Goal: Transaction & Acquisition: Register for event/course

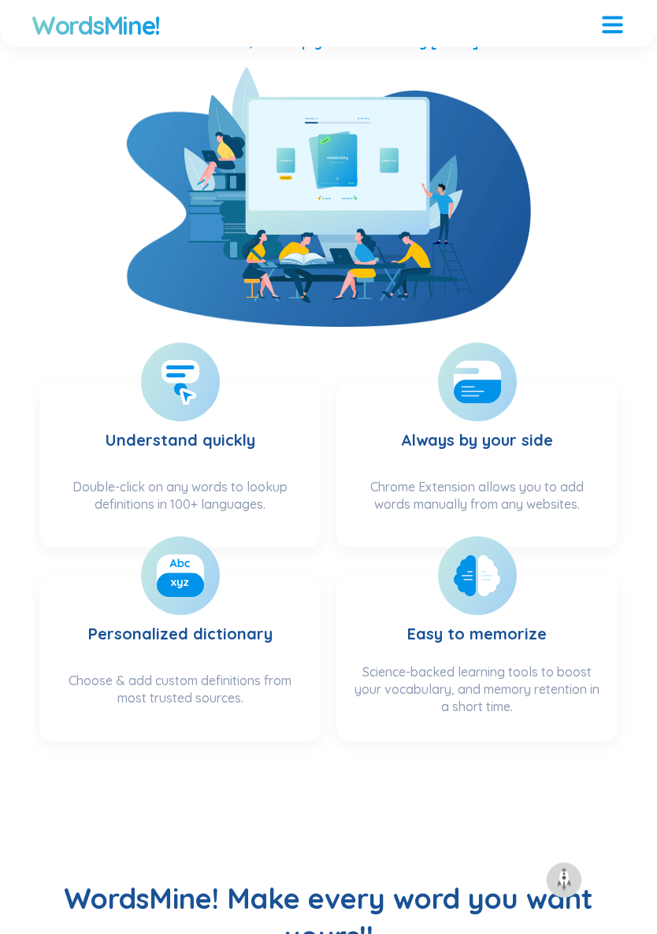
scroll to position [478, 0]
click at [219, 467] on h3 "Understand quickly" at bounding box center [181, 434] width 150 height 72
click at [247, 484] on div "Double-click on any words to lookup definitions in 100+ languages." at bounding box center [180, 505] width 250 height 54
click at [184, 588] on rect at bounding box center [180, 585] width 47 height 24
click at [266, 668] on section "Personalized dictionary Choose & add custom definitions from most trusted sourc…" at bounding box center [179, 658] width 281 height 165
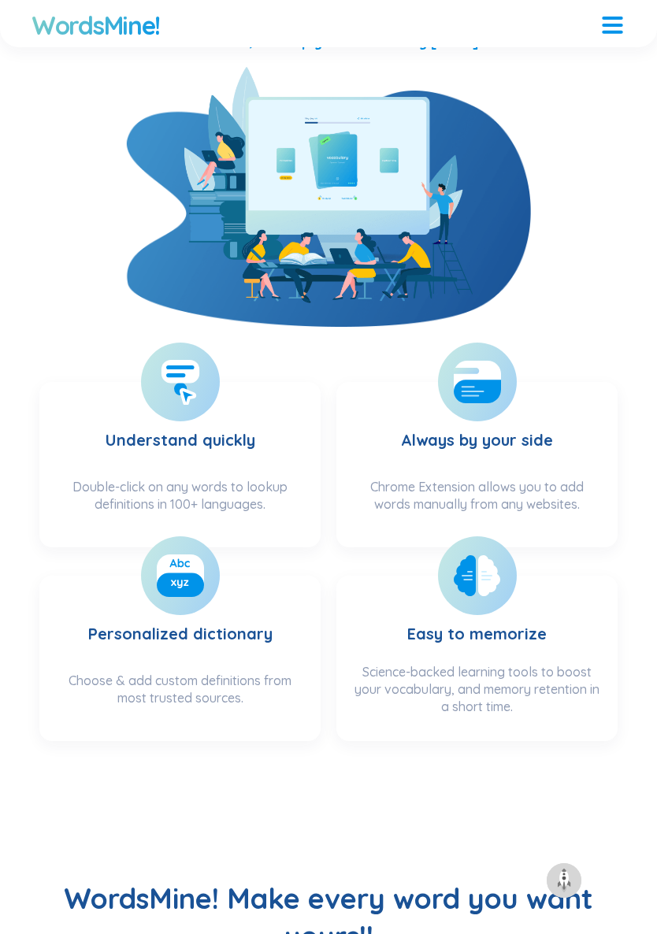
click at [517, 637] on h3 "Easy to memorize" at bounding box center [476, 624] width 139 height 64
click at [487, 602] on h3 "Easy to memorize" at bounding box center [476, 624] width 139 height 64
click at [518, 461] on h3 "Always by your side" at bounding box center [477, 434] width 152 height 72
click at [564, 481] on div "Chrome Extension allows you to add words manually from any websites." at bounding box center [477, 505] width 250 height 54
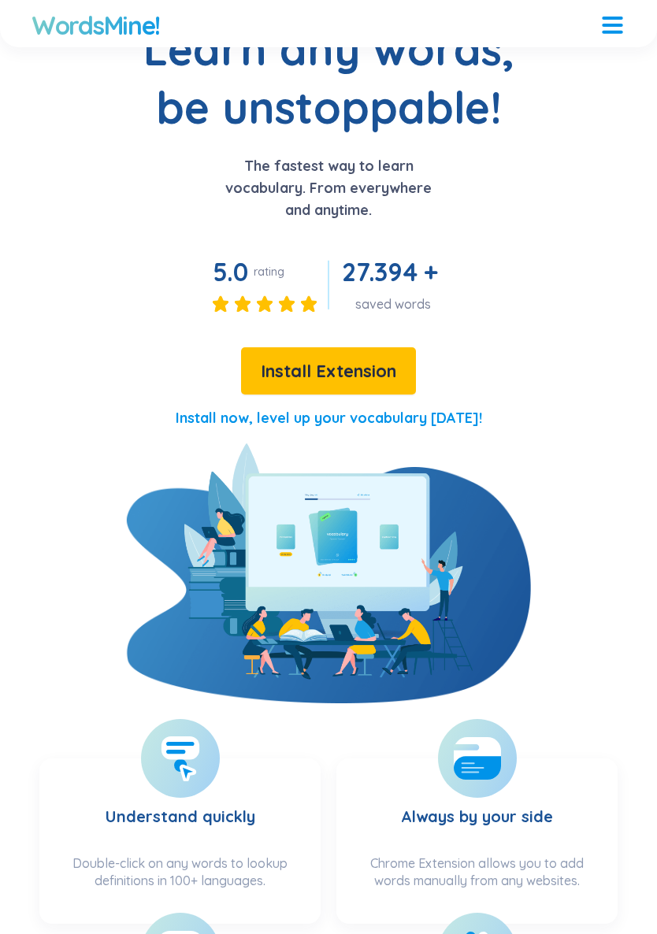
click at [385, 388] on button "Install Extension" at bounding box center [328, 370] width 175 height 47
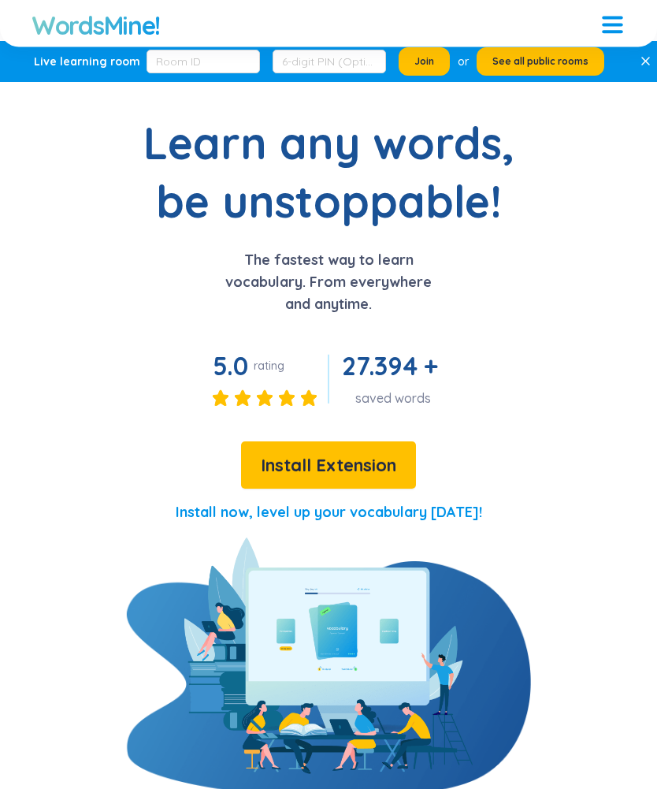
scroll to position [0, 0]
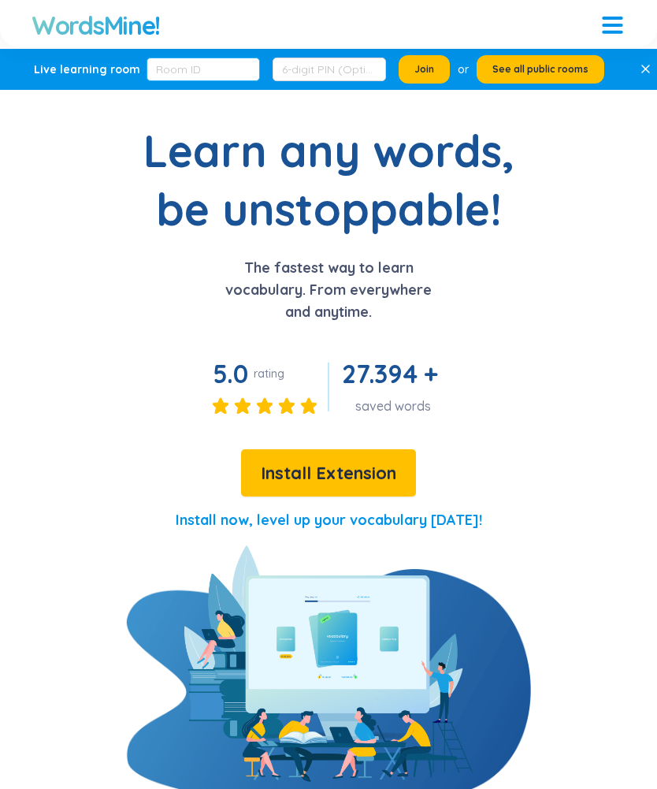
click at [216, 79] on input "text" at bounding box center [203, 70] width 113 height 24
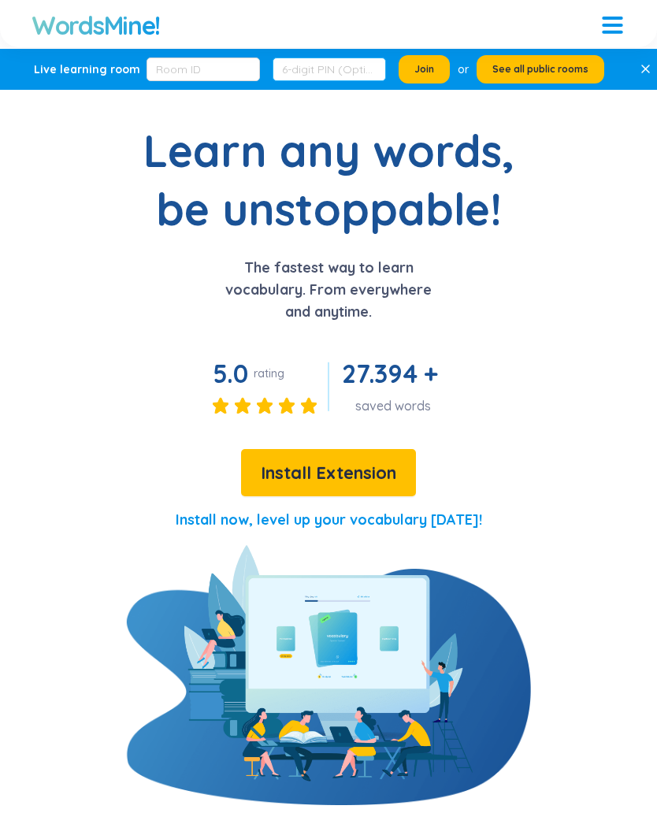
click at [355, 65] on input "text" at bounding box center [329, 70] width 113 height 24
click at [605, 27] on div at bounding box center [612, 23] width 20 height 20
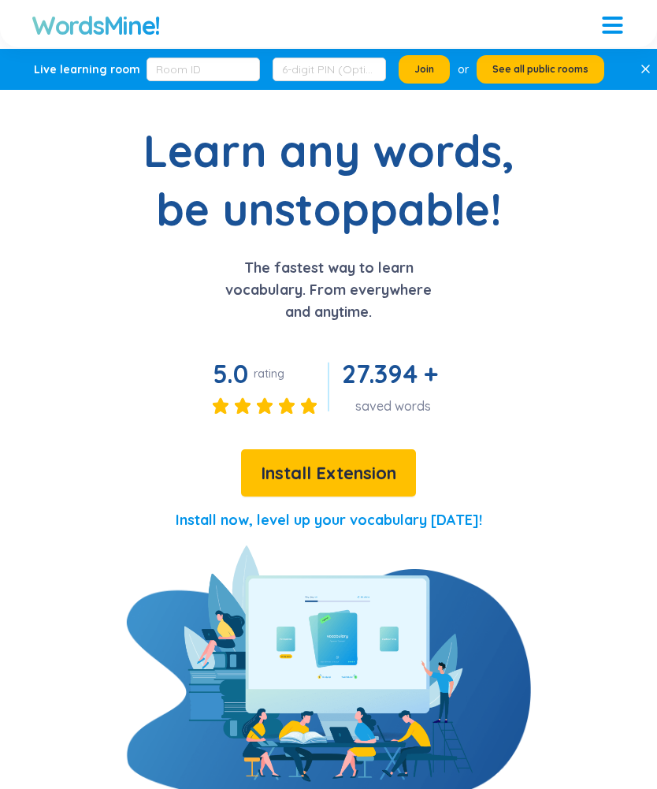
click at [567, 532] on div "Learn any words, be unstoppable! The fastest way to learn vocabulary. From ever…" at bounding box center [328, 333] width 657 height 424
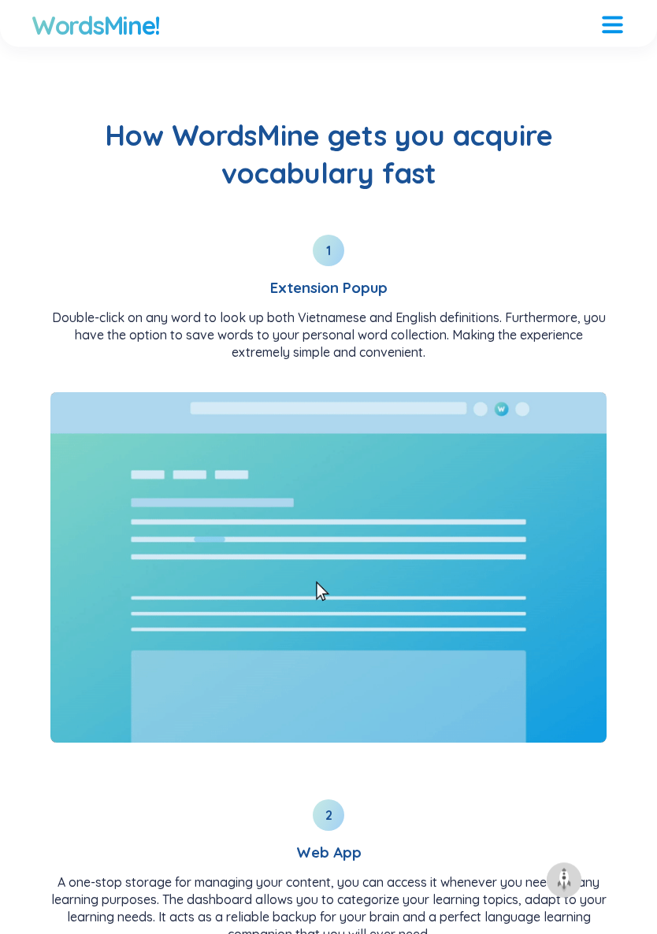
scroll to position [1876, 0]
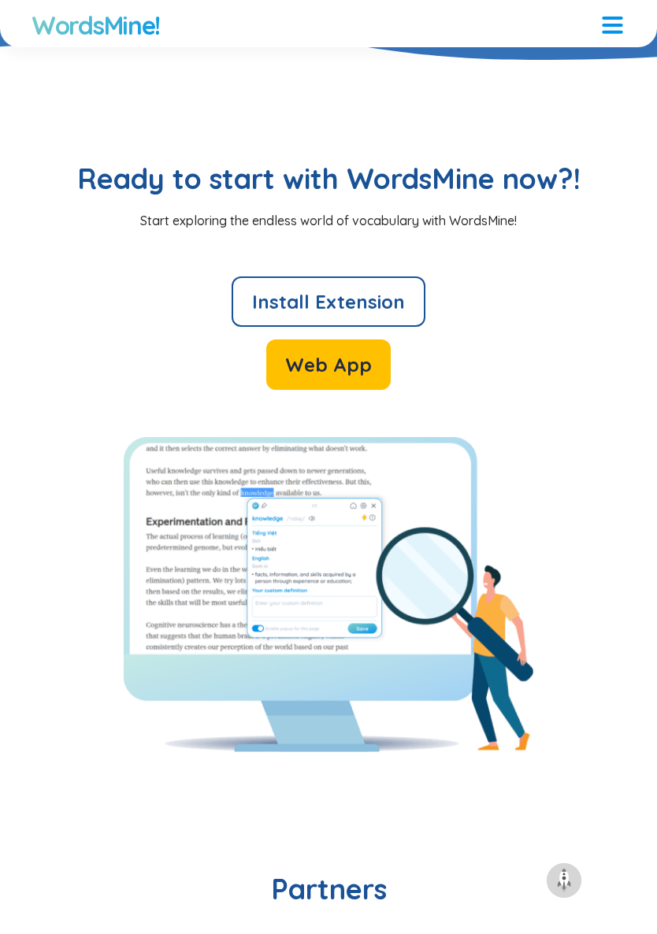
click at [367, 387] on button "Web App" at bounding box center [328, 365] width 124 height 50
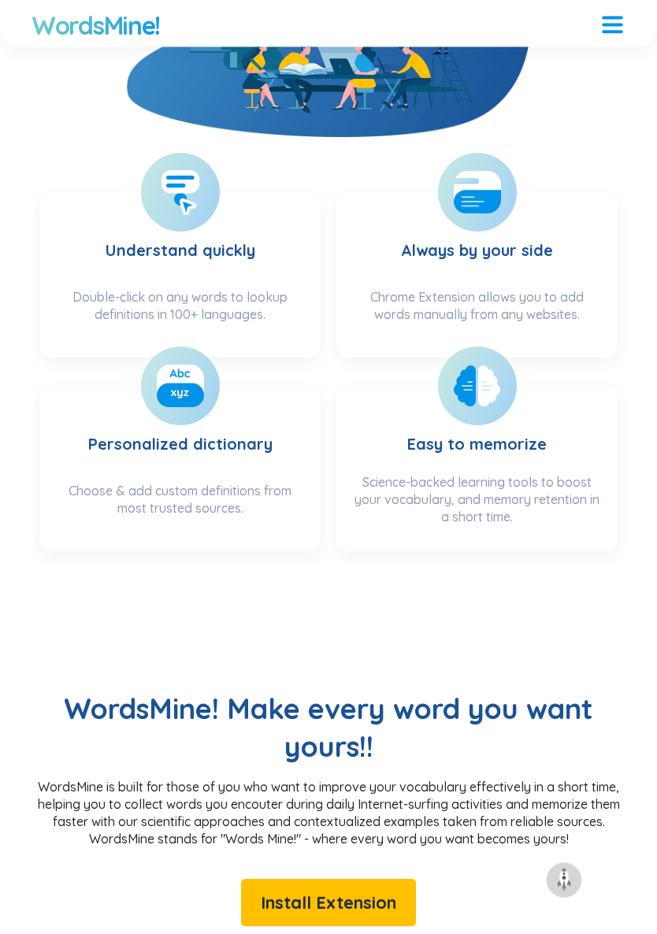
scroll to position [668, 0]
click at [272, 512] on div "Choose & add custom definitions from most trusted sources." at bounding box center [180, 509] width 250 height 54
click at [265, 496] on div "Choose & add custom definitions from most trusted sources." at bounding box center [180, 509] width 250 height 54
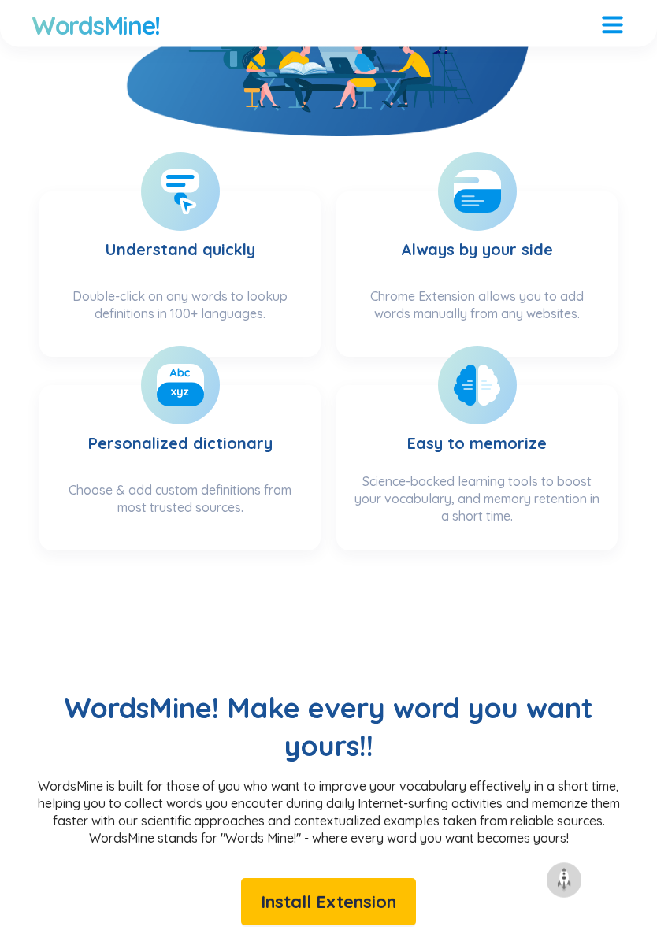
click at [262, 513] on div "Choose & add custom definitions from most trusted sources." at bounding box center [180, 509] width 250 height 54
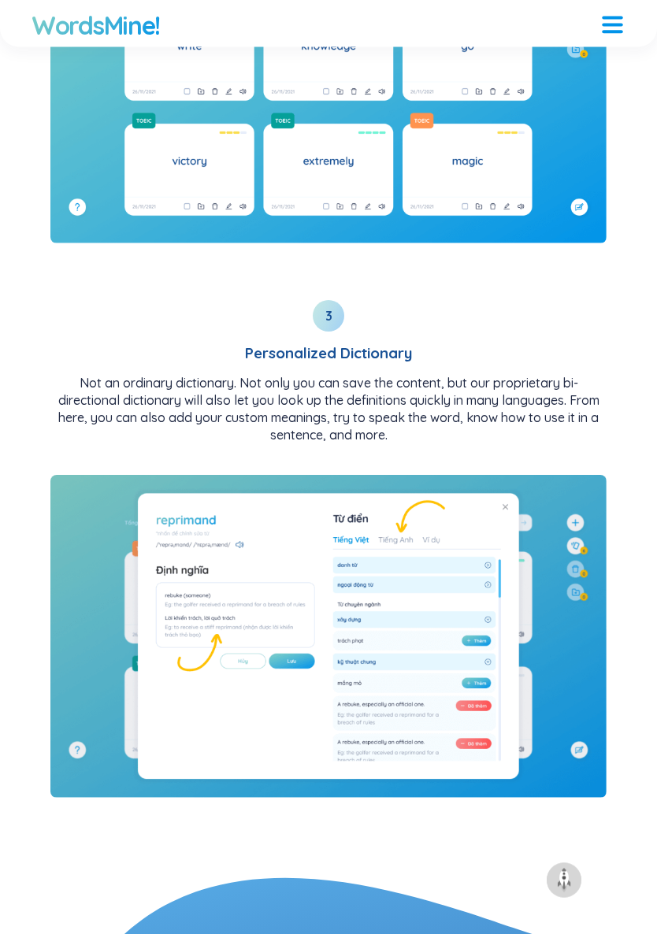
scroll to position [2930, 0]
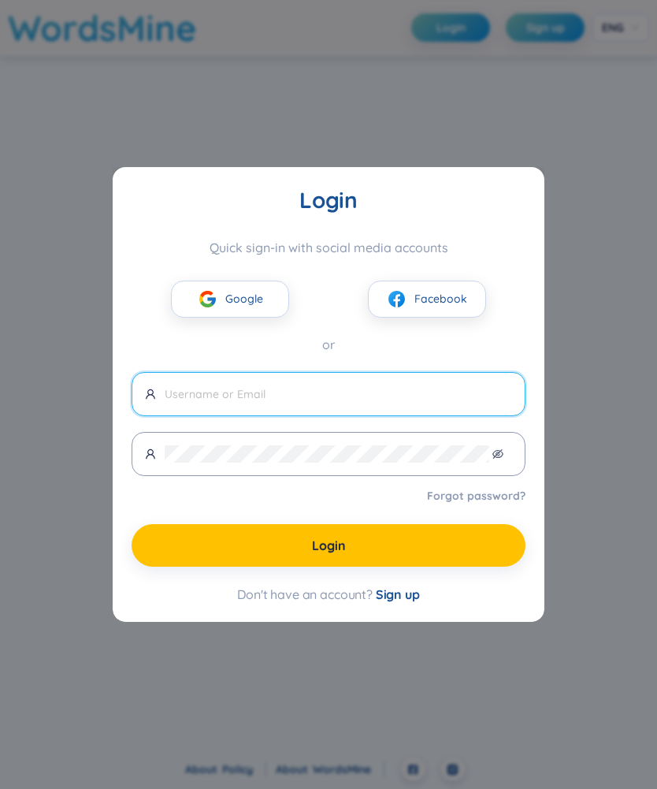
click at [258, 297] on span "Google" at bounding box center [244, 298] width 38 height 17
click at [488, 545] on button "Login" at bounding box center [329, 545] width 394 height 43
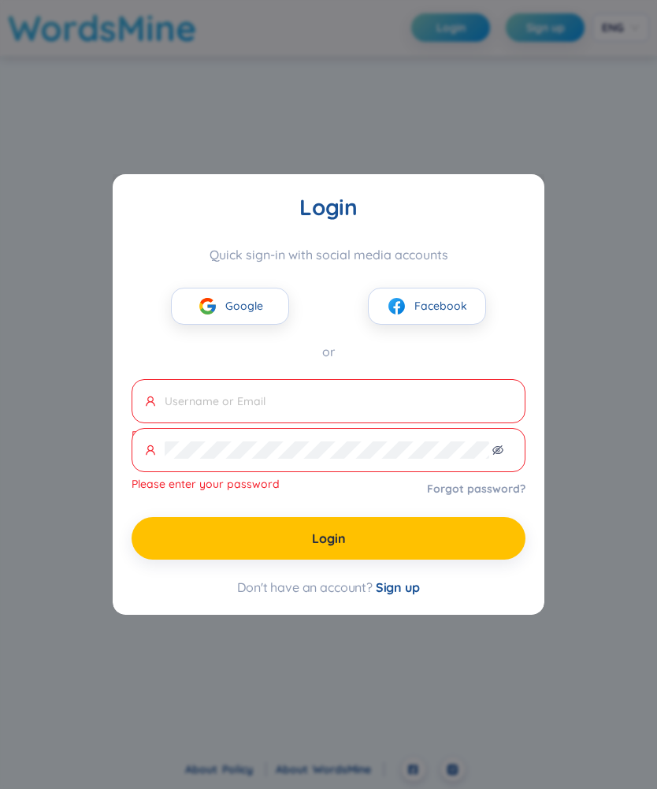
click at [452, 405] on input "text" at bounding box center [338, 400] width 347 height 17
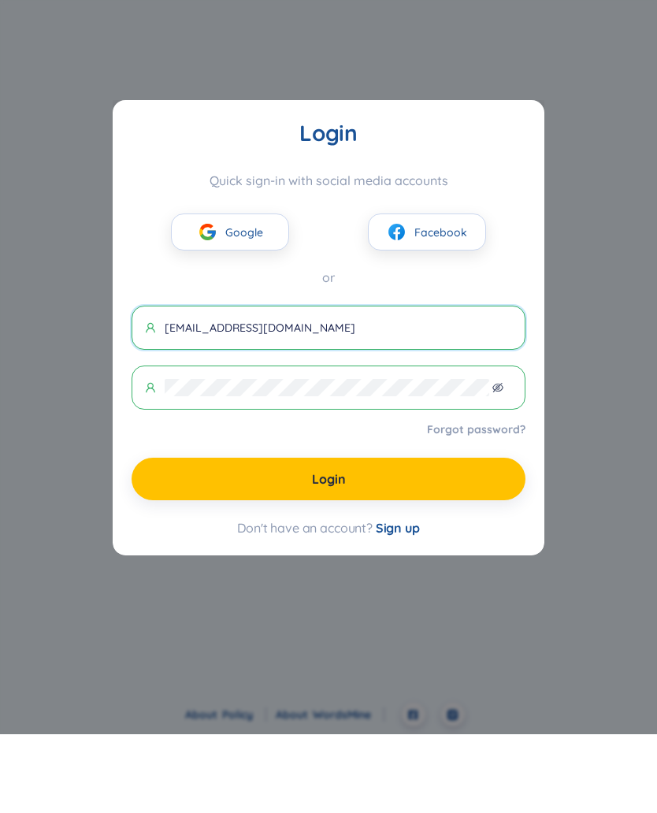
click at [461, 536] on button "Login" at bounding box center [329, 557] width 394 height 43
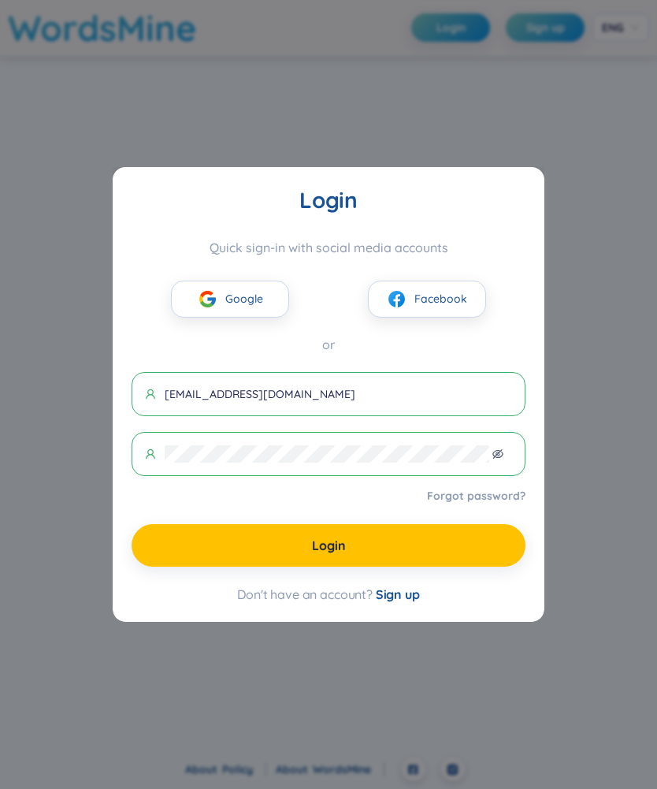
click at [502, 453] on icon "eye-invisible" at bounding box center [497, 453] width 11 height 11
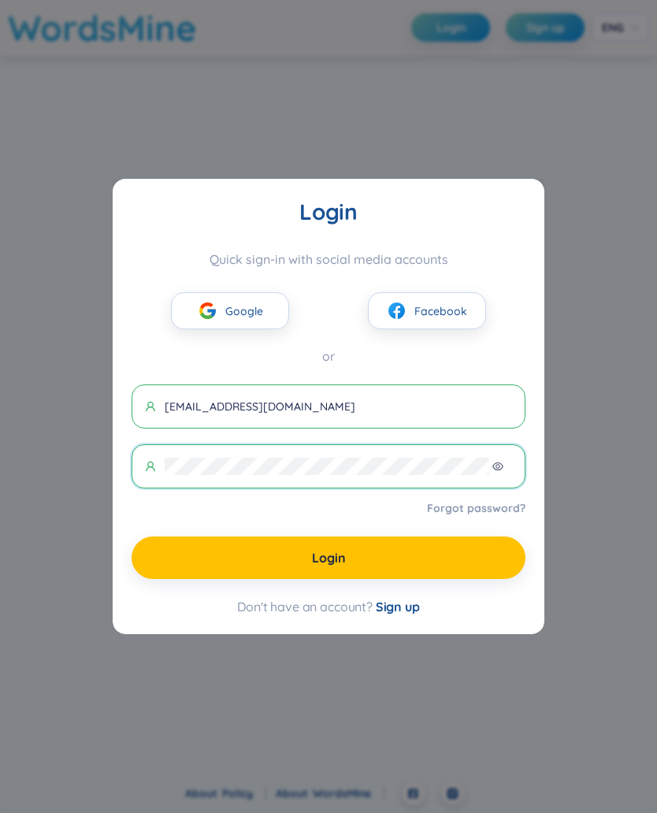
click at [503, 471] on icon "eye" at bounding box center [497, 466] width 11 height 11
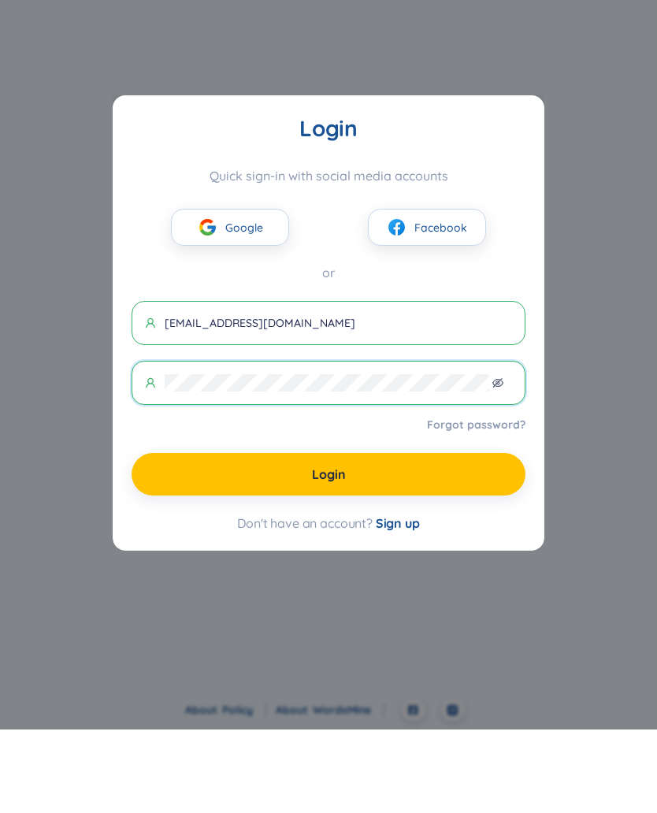
click at [249, 398] on input "[EMAIL_ADDRESS][DOMAIN_NAME]" at bounding box center [338, 406] width 347 height 17
click at [335, 398] on input "[EMAIL_ADDRESS][DOMAIN_NAME]" at bounding box center [338, 406] width 347 height 17
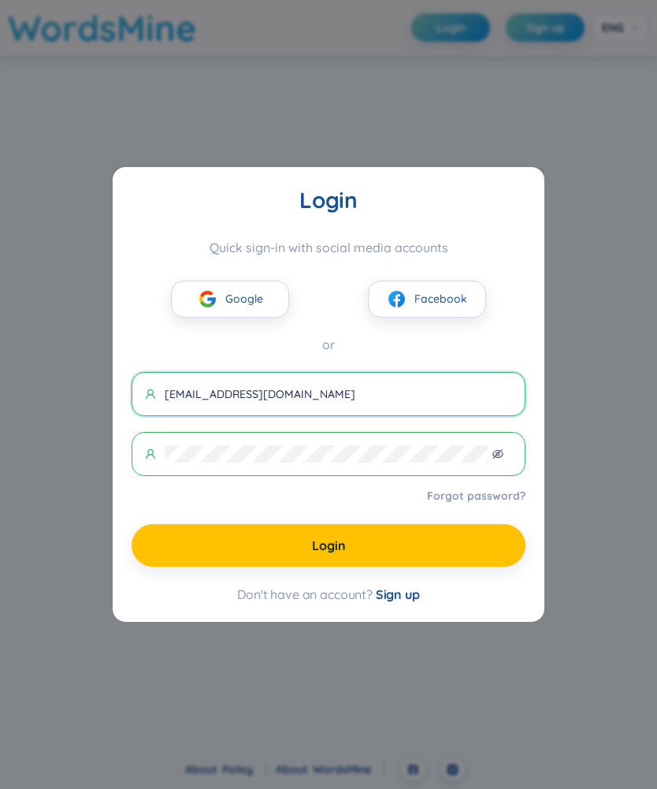
type input "[EMAIL_ADDRESS][DOMAIN_NAME]"
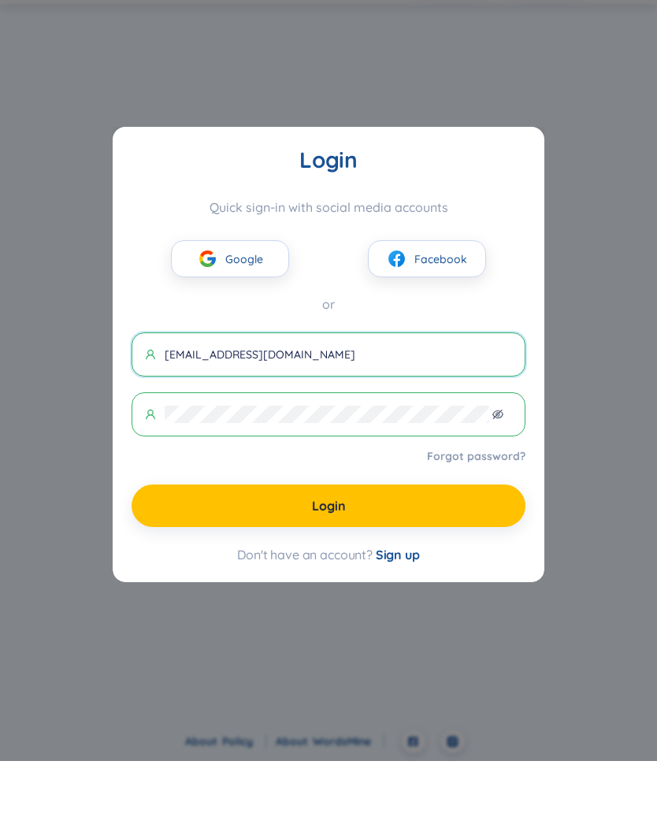
click at [465, 536] on button "Login" at bounding box center [329, 557] width 394 height 43
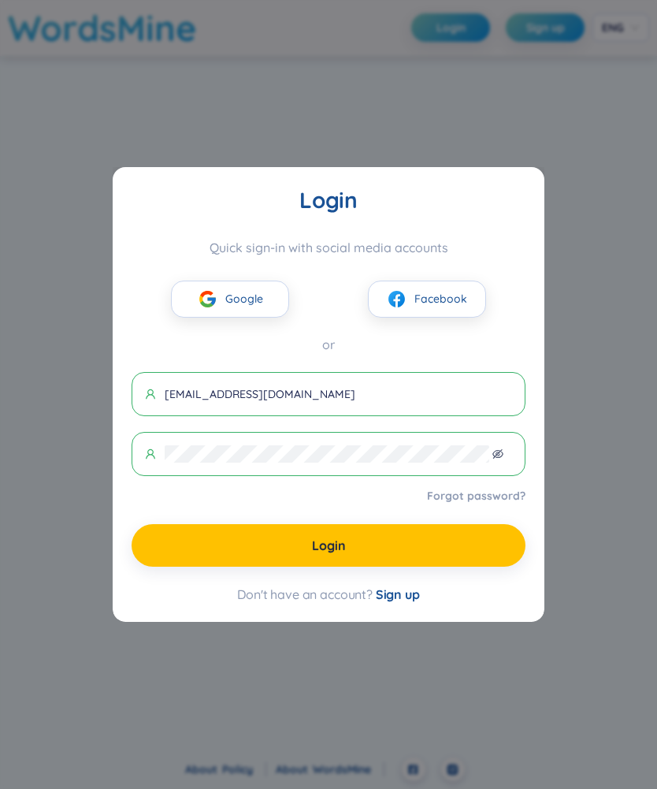
click at [404, 599] on span "Sign up" at bounding box center [398, 594] width 44 height 16
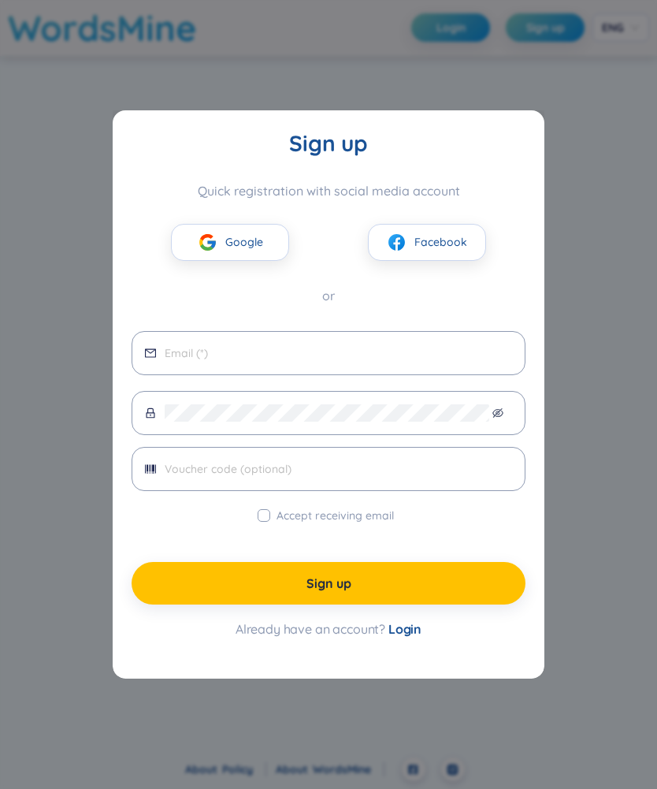
click at [403, 347] on input "email" at bounding box center [338, 352] width 347 height 17
type input "[EMAIL_ADDRESS][DOMAIN_NAME]"
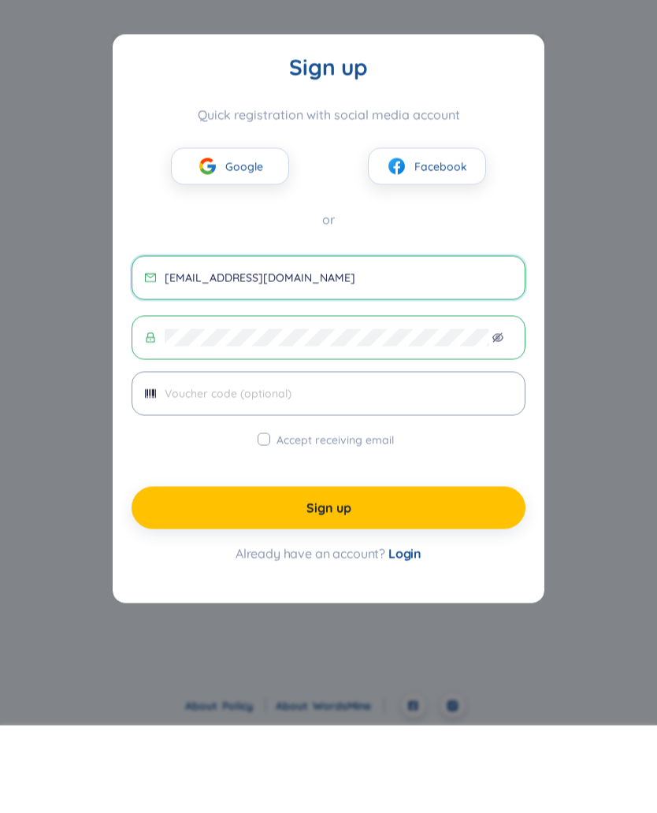
click at [492, 473] on input "text" at bounding box center [338, 481] width 347 height 17
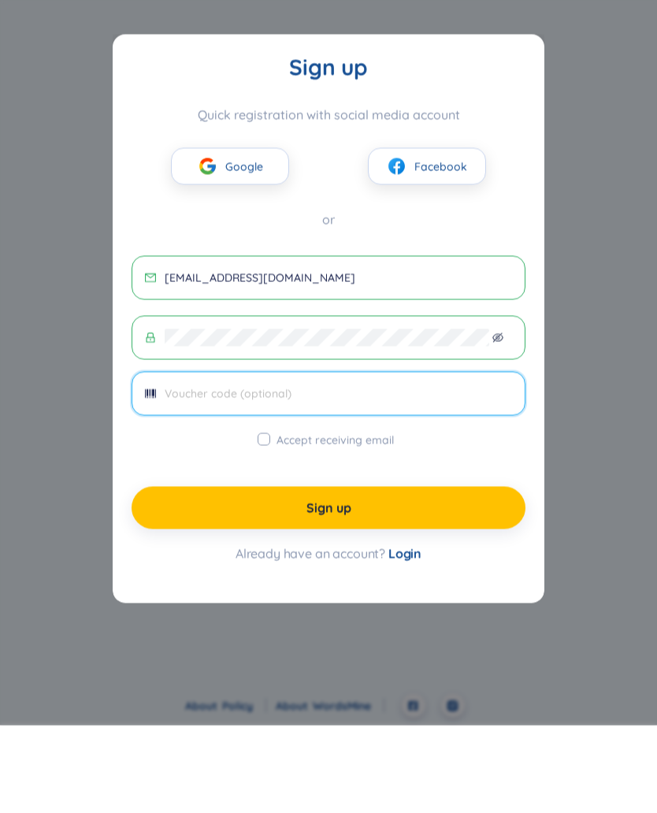
click at [267, 521] on input "Accept receiving email" at bounding box center [264, 527] width 13 height 13
checkbox input "true"
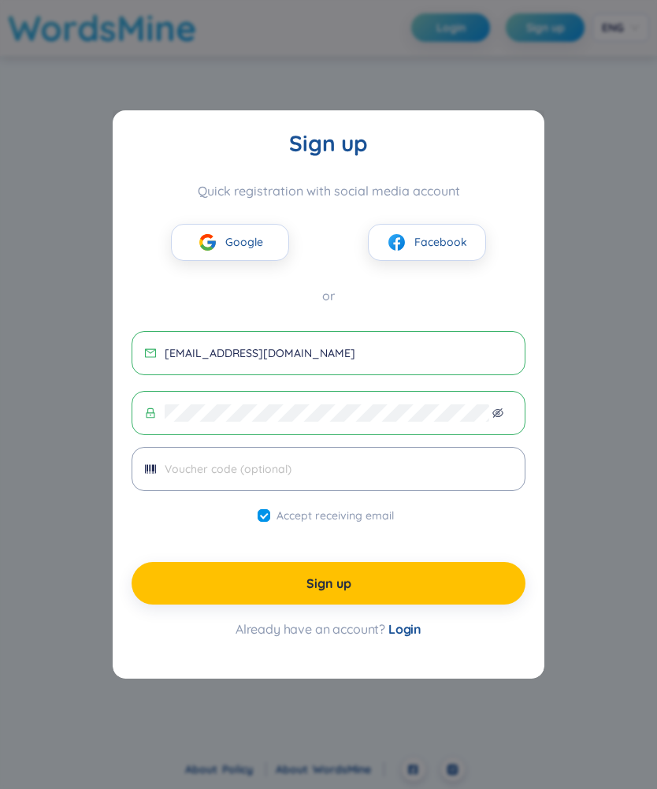
click at [503, 411] on icon "eye-invisible" at bounding box center [497, 412] width 11 height 11
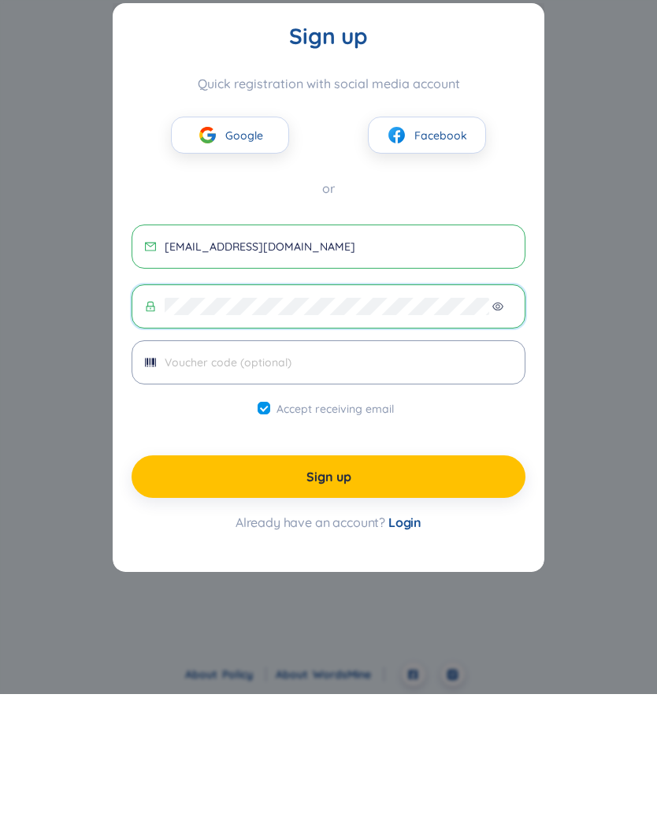
click at [465, 574] on button "Sign up" at bounding box center [329, 595] width 394 height 43
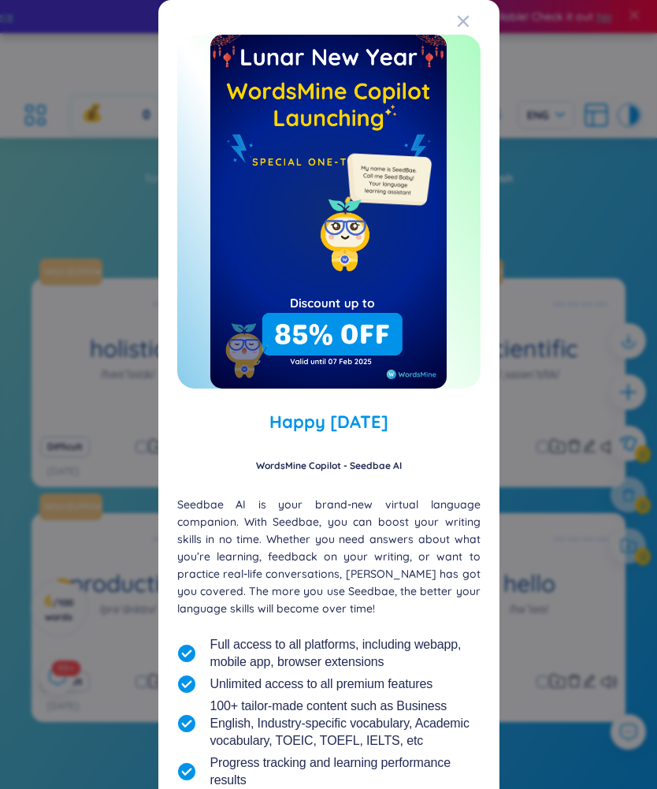
click at [466, 22] on icon "Close" at bounding box center [463, 21] width 13 height 13
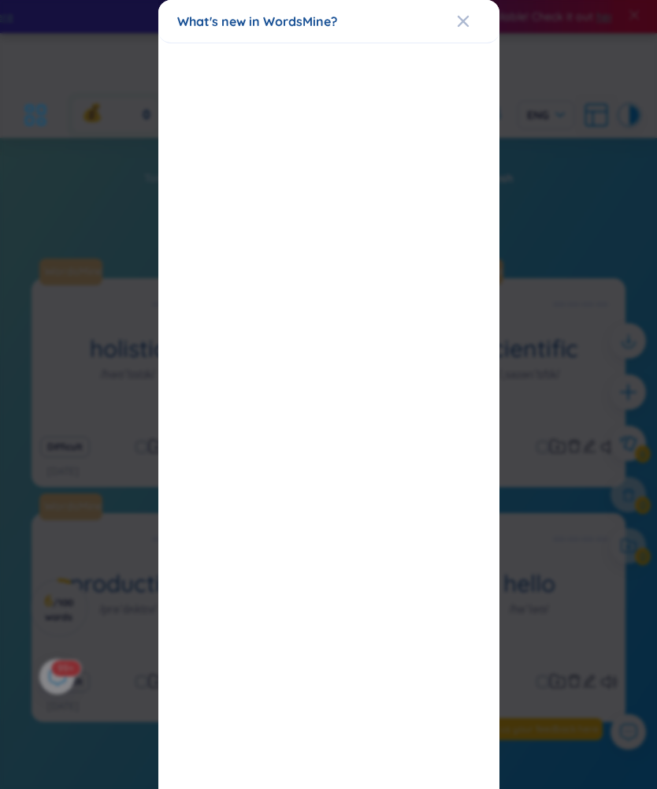
click at [463, 22] on icon "Close" at bounding box center [462, 21] width 11 height 11
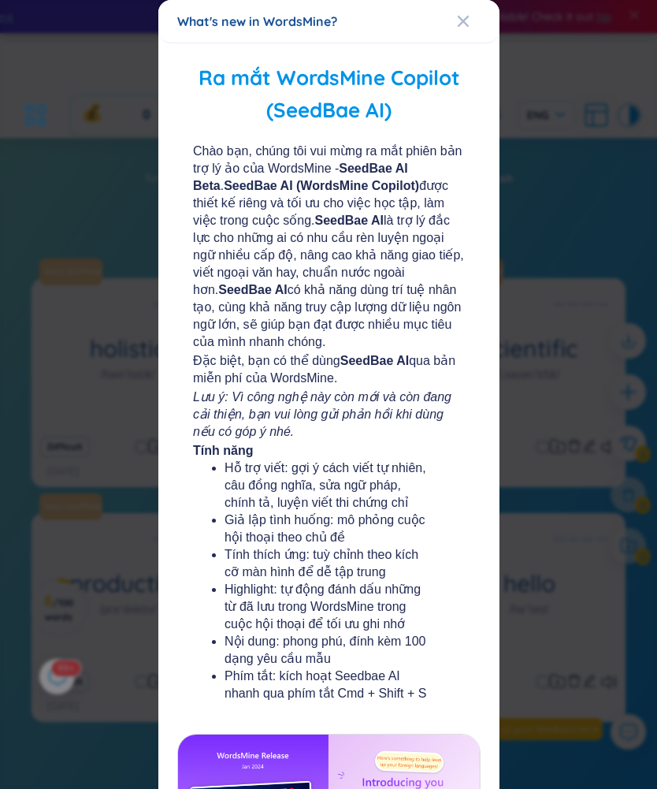
click at [462, 26] on icon "Close" at bounding box center [463, 21] width 13 height 13
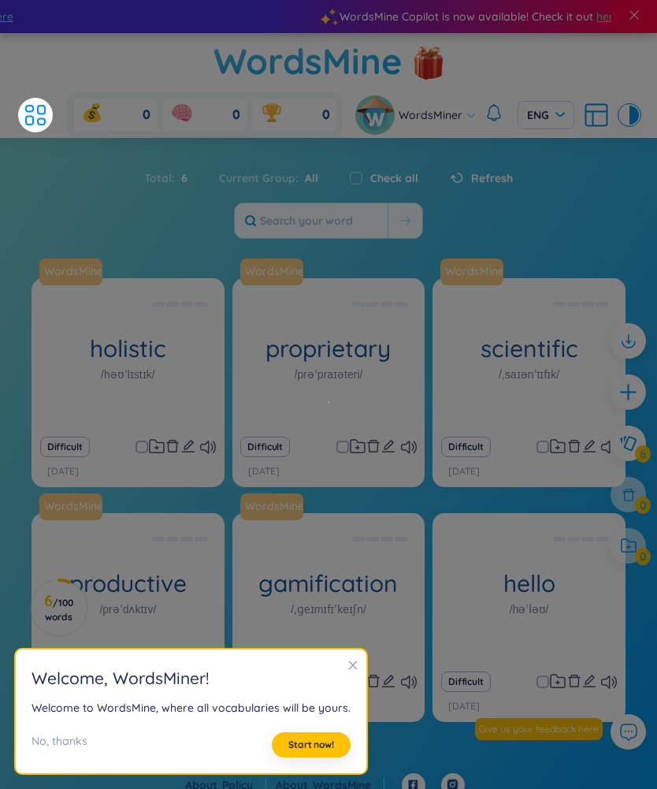
click at [347, 665] on icon "close" at bounding box center [352, 664] width 11 height 11
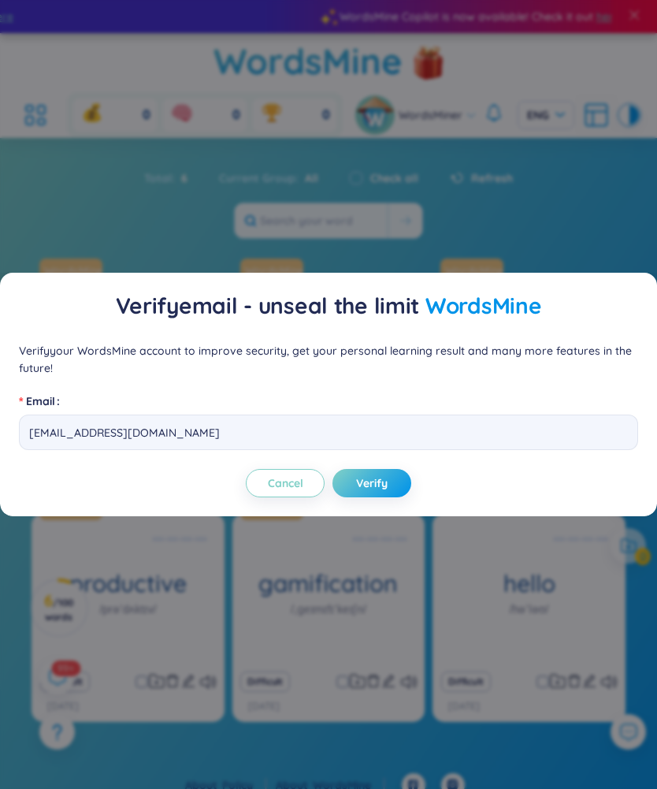
click at [355, 492] on button "Verify" at bounding box center [371, 483] width 79 height 28
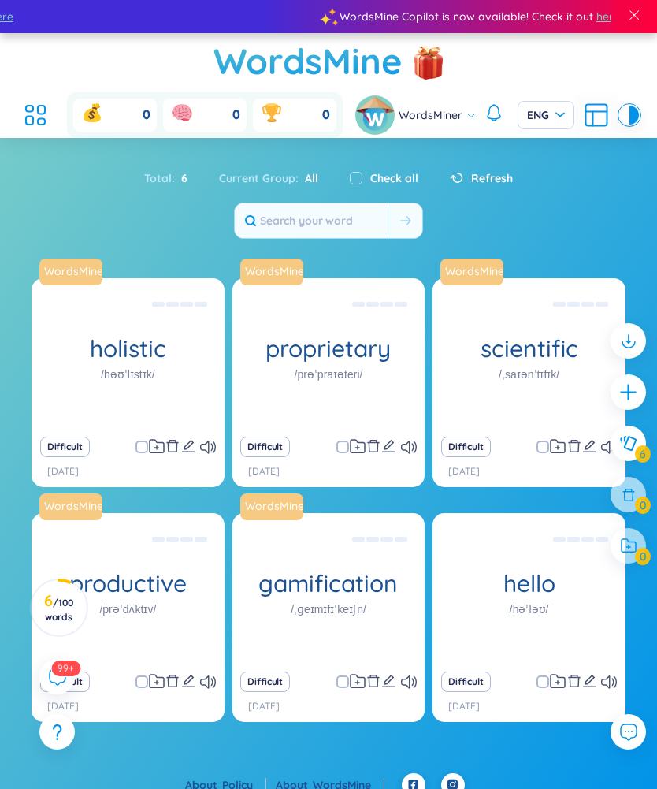
click at [181, 391] on div "WordsMine holistic /həʊˈlɪstɪk/ [PERSON_NAME] Eg: The holistic approach to heal…" at bounding box center [128, 353] width 193 height 150
click at [195, 374] on div "Toàn diện Eg: The holistic approach to healthcare takes into account the physic…" at bounding box center [127, 353] width 177 height 142
click at [190, 368] on div "Toàn diện Eg: The holistic approach to healthcare takes into account the physic…" at bounding box center [127, 353] width 177 height 142
click at [550, 577] on div "hello /həˈləʊ/ [PERSON_NAME] Eg: Hello how are you? ([PERSON_NAME], bạn có [PER…" at bounding box center [528, 588] width 193 height 150
click at [548, 106] on input "search" at bounding box center [540, 114] width 27 height 24
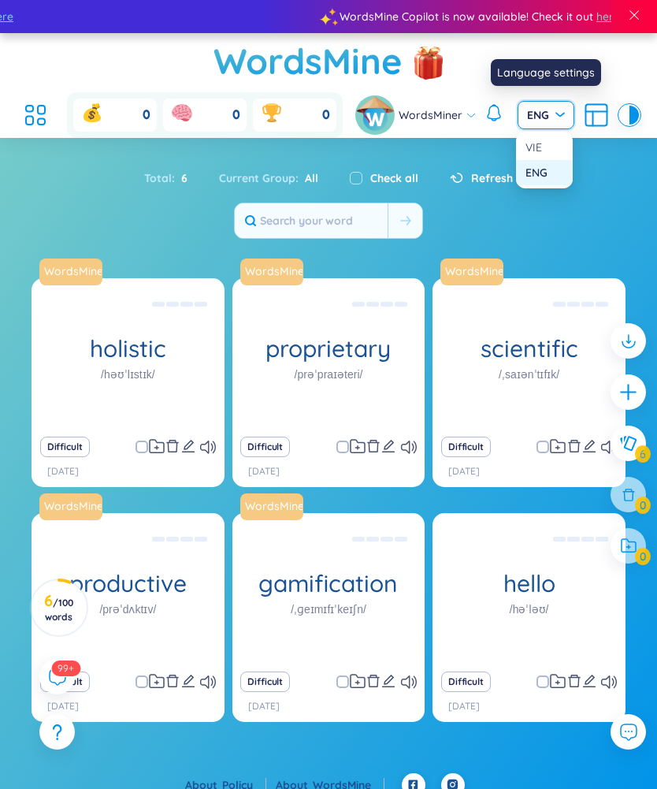
click at [558, 150] on div "VIE" at bounding box center [544, 147] width 38 height 17
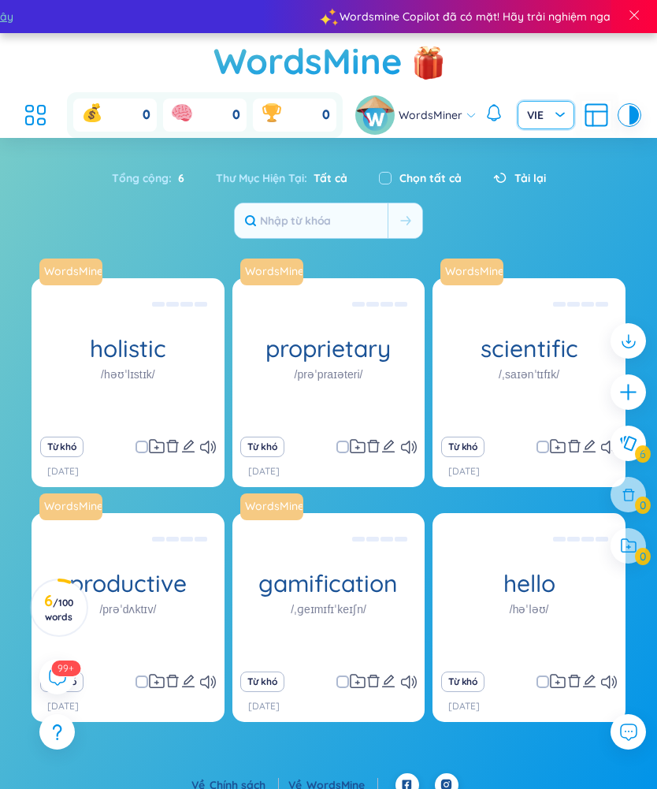
click at [174, 403] on div "WordsMine holistic /həʊˈlɪstɪk/ [PERSON_NAME] Eg: The holistic approach to heal…" at bounding box center [128, 353] width 193 height 150
click at [191, 376] on div "Toàn diện Eg: The holistic approach to healthcare takes into account the physic…" at bounding box center [127, 353] width 177 height 142
click at [175, 387] on div "Toàn diện Eg: The holistic approach to healthcare takes into account the physic…" at bounding box center [127, 353] width 177 height 142
click at [165, 372] on div "Toàn diện Eg: The holistic approach to healthcare takes into account the physic…" at bounding box center [127, 353] width 177 height 142
click at [345, 218] on input "text" at bounding box center [311, 220] width 153 height 35
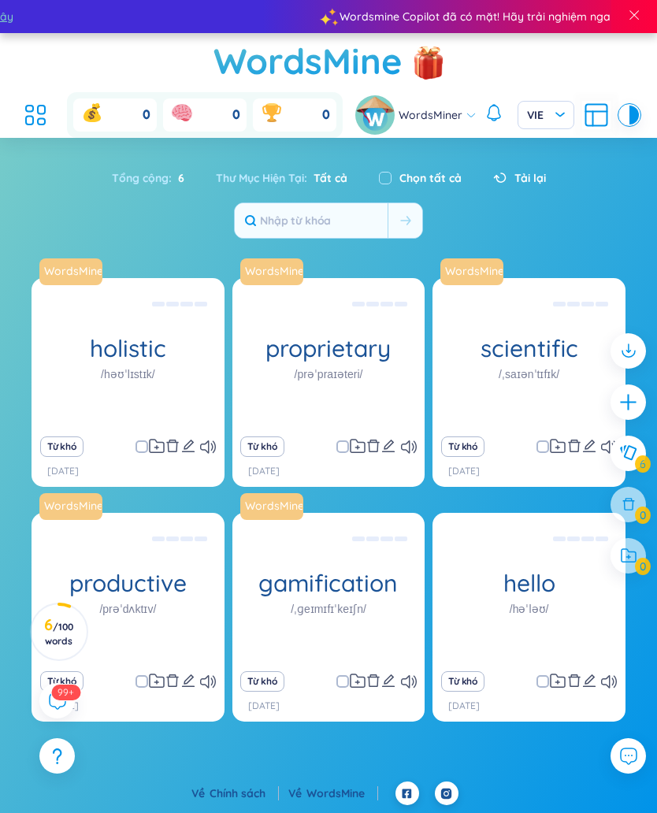
type input "B"
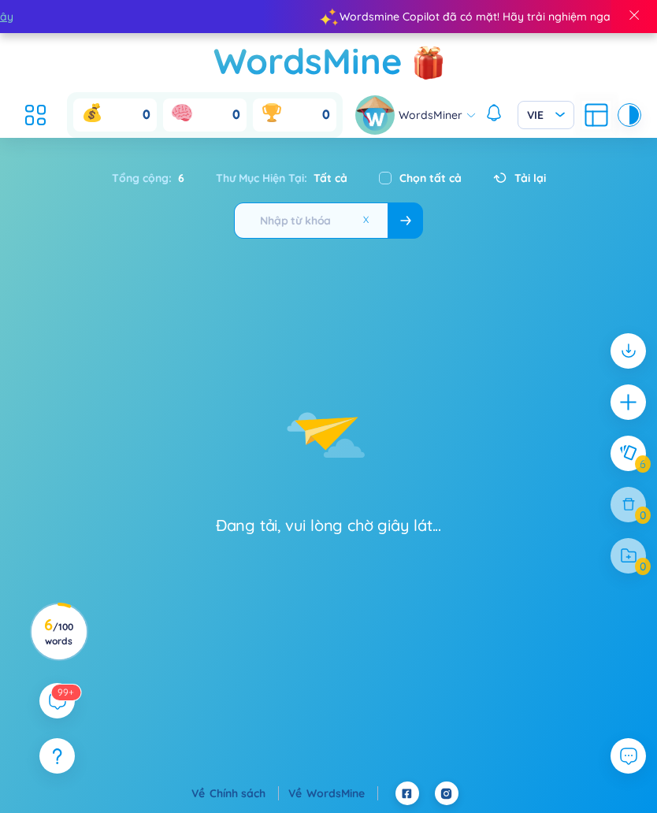
type input "B"
type input "Hisory"
click at [403, 224] on icon at bounding box center [405, 220] width 10 height 9
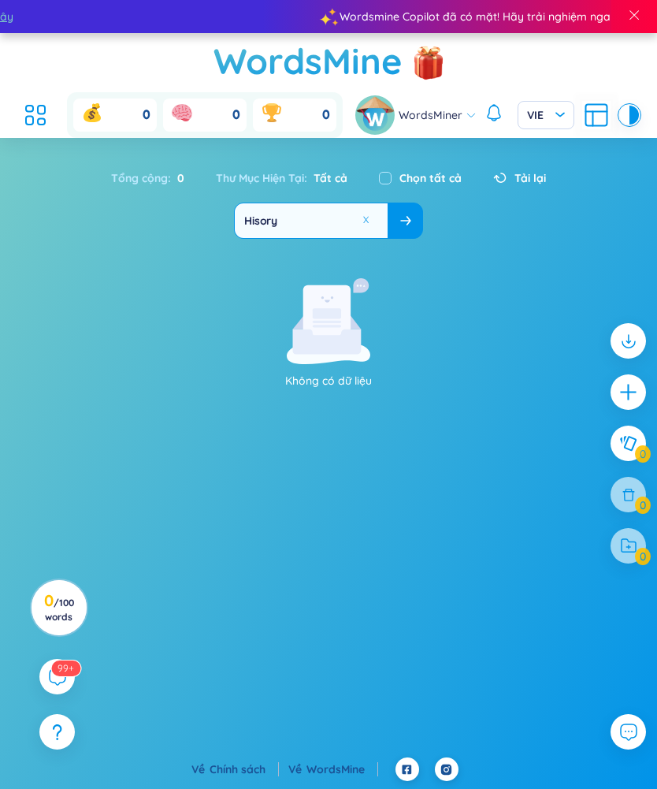
click at [360, 221] on button at bounding box center [366, 220] width 12 height 12
click at [317, 218] on input "text" at bounding box center [311, 220] width 153 height 35
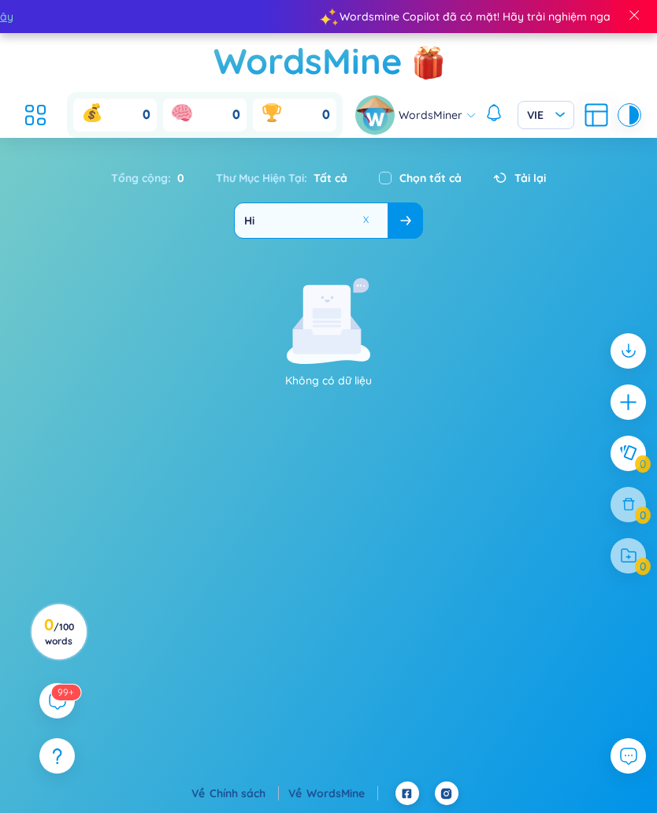
type input "H"
click at [414, 217] on button at bounding box center [405, 220] width 35 height 35
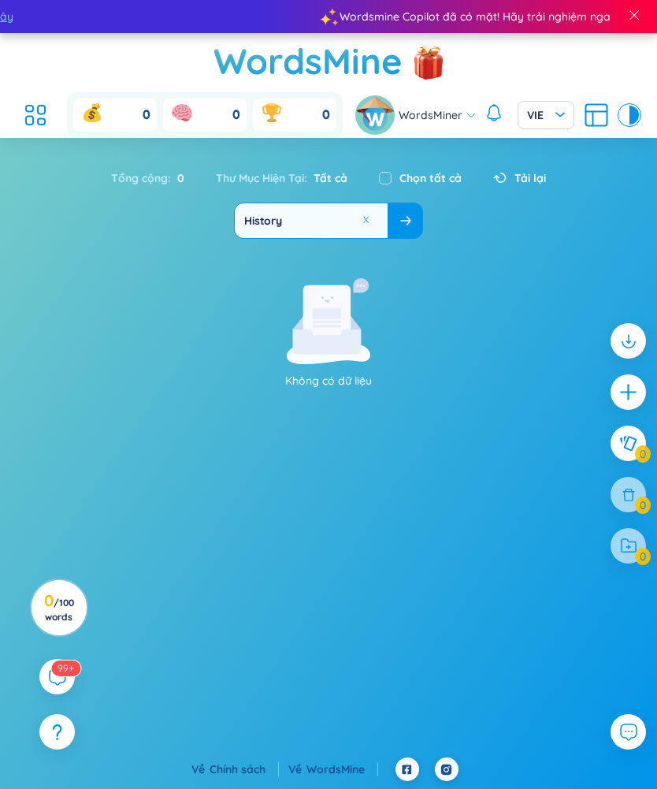
click at [406, 229] on button at bounding box center [405, 220] width 35 height 35
click at [317, 220] on input "History" at bounding box center [311, 220] width 153 height 35
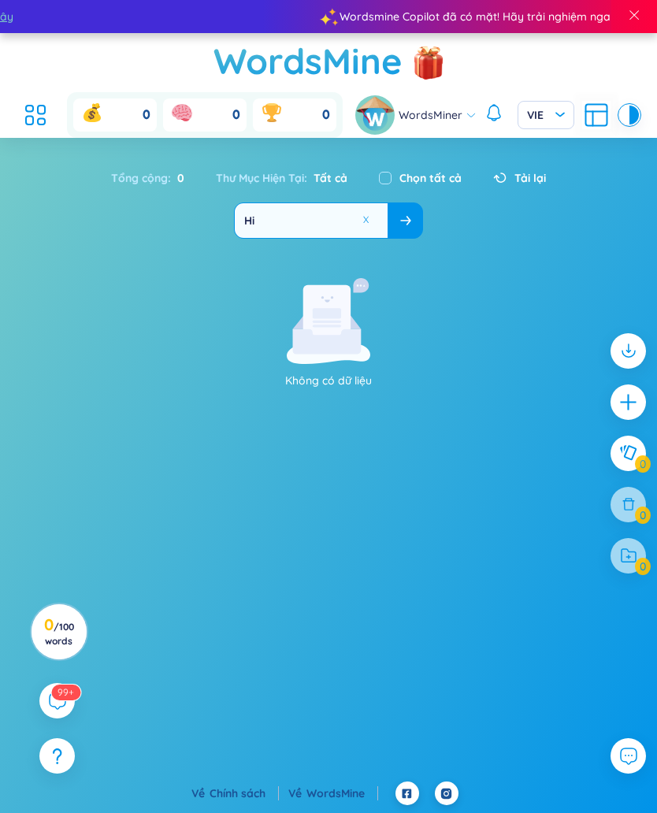
type input "H"
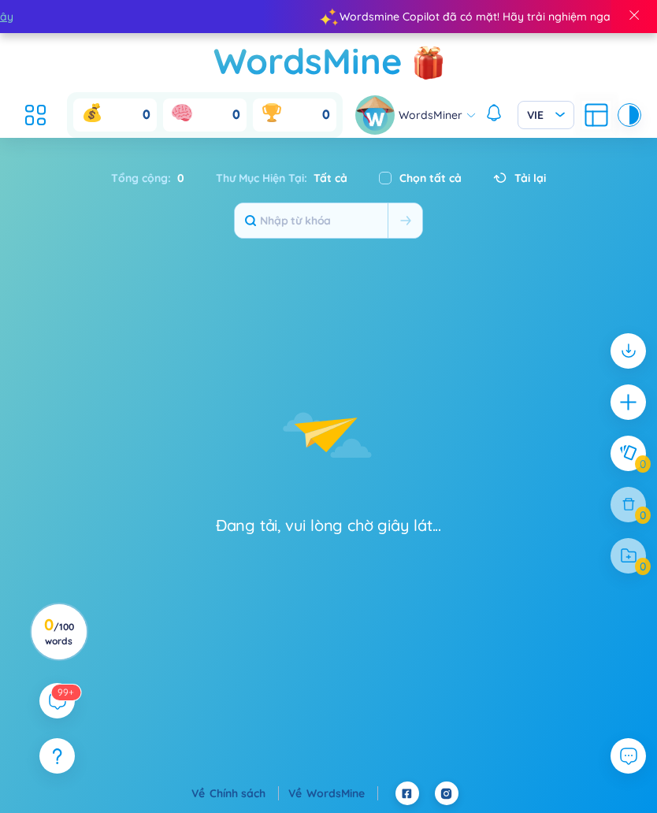
type input "H"
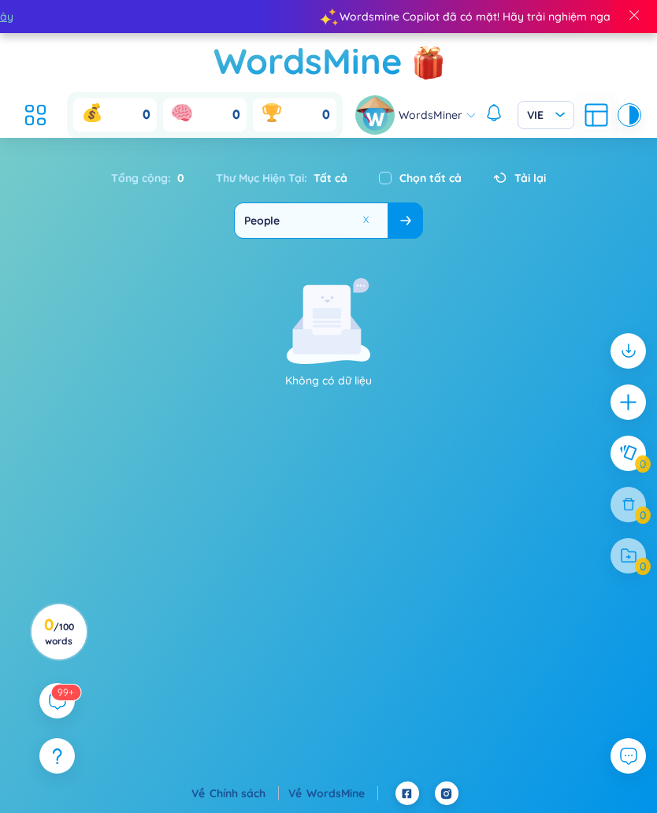
type input "People"
click at [400, 218] on icon at bounding box center [405, 220] width 11 height 9
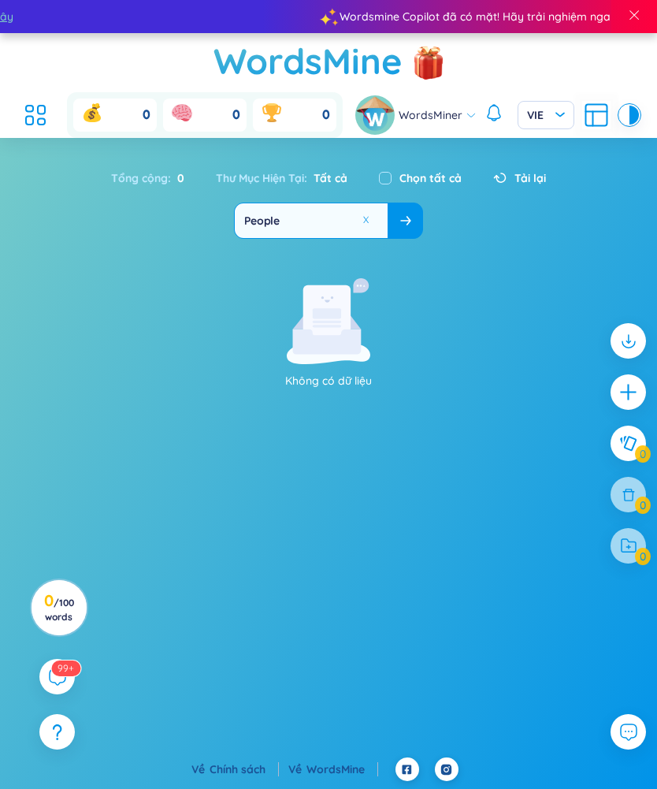
click at [406, 220] on icon at bounding box center [405, 220] width 10 height 9
click at [363, 222] on button at bounding box center [366, 220] width 12 height 12
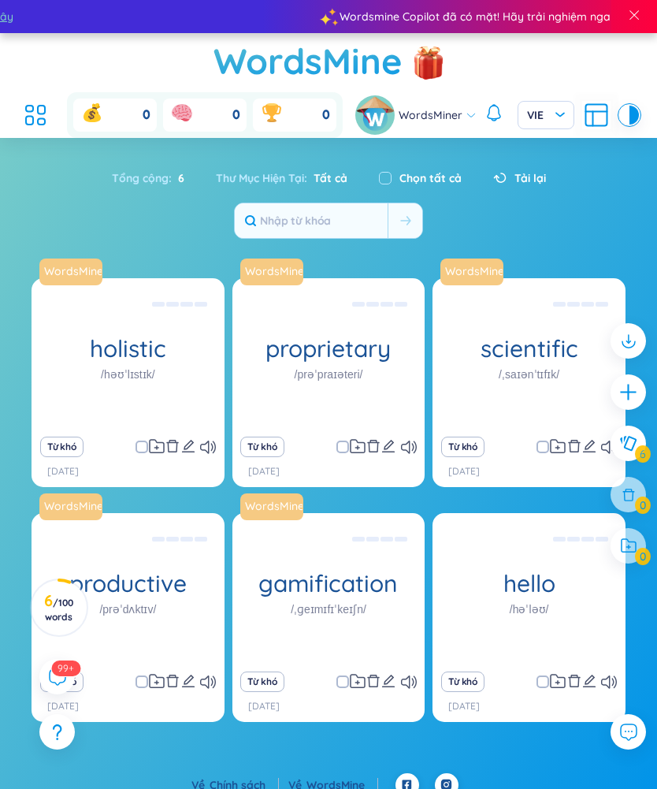
click at [522, 184] on span "Tải lại" at bounding box center [530, 177] width 32 height 17
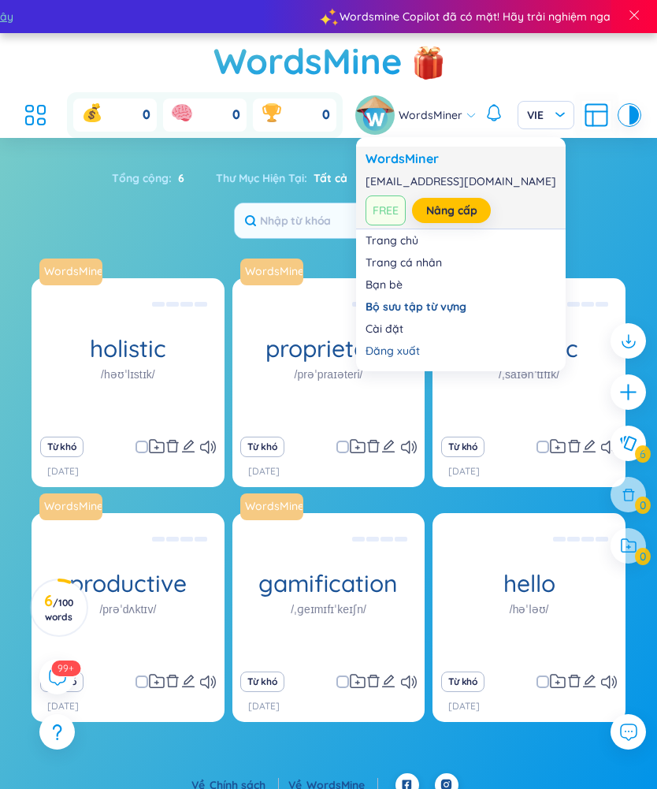
click at [378, 212] on span "FREE" at bounding box center [386, 210] width 40 height 30
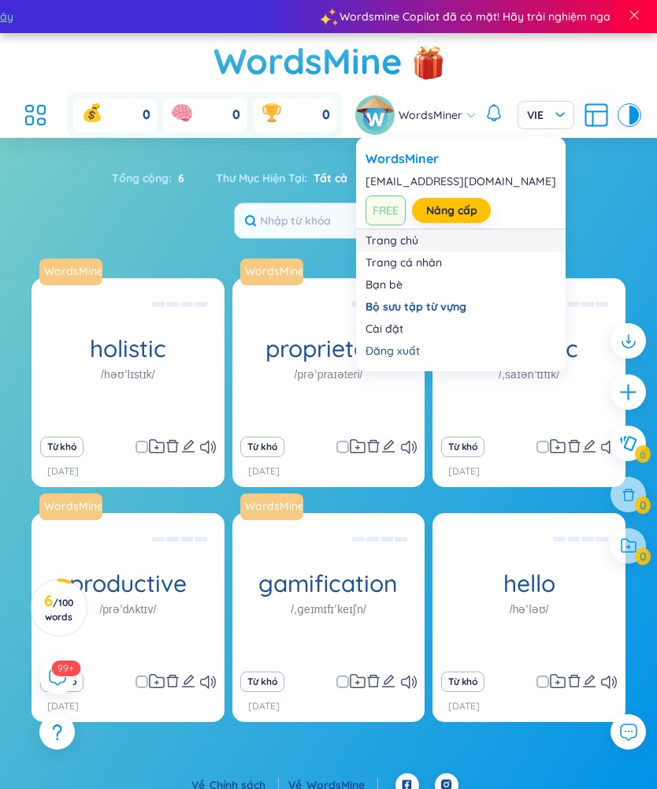
click at [420, 238] on link "Trang chủ" at bounding box center [461, 240] width 191 height 16
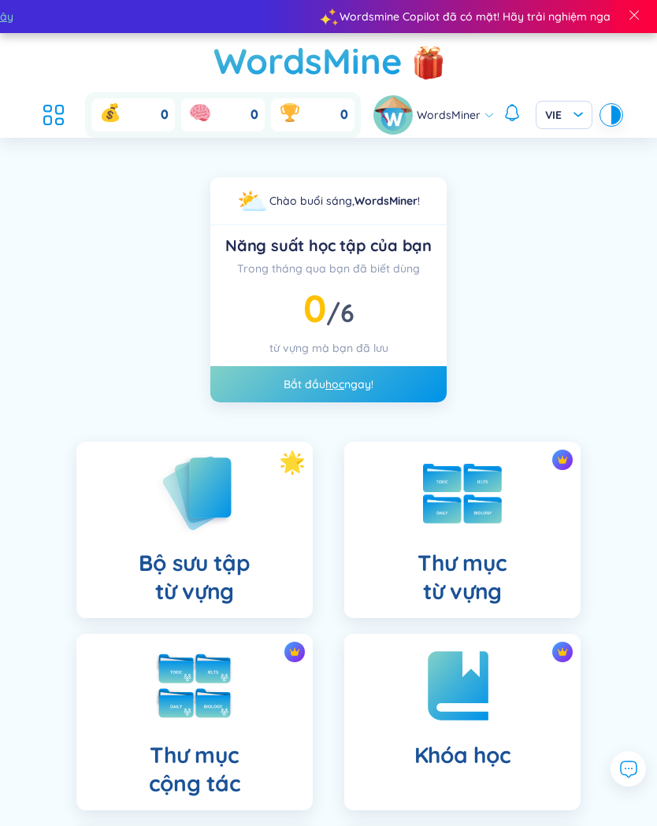
click at [379, 389] on div "Bắt đầu học ngay!" at bounding box center [328, 384] width 236 height 36
click at [526, 567] on div "Thư mục từ vựng" at bounding box center [462, 530] width 236 height 176
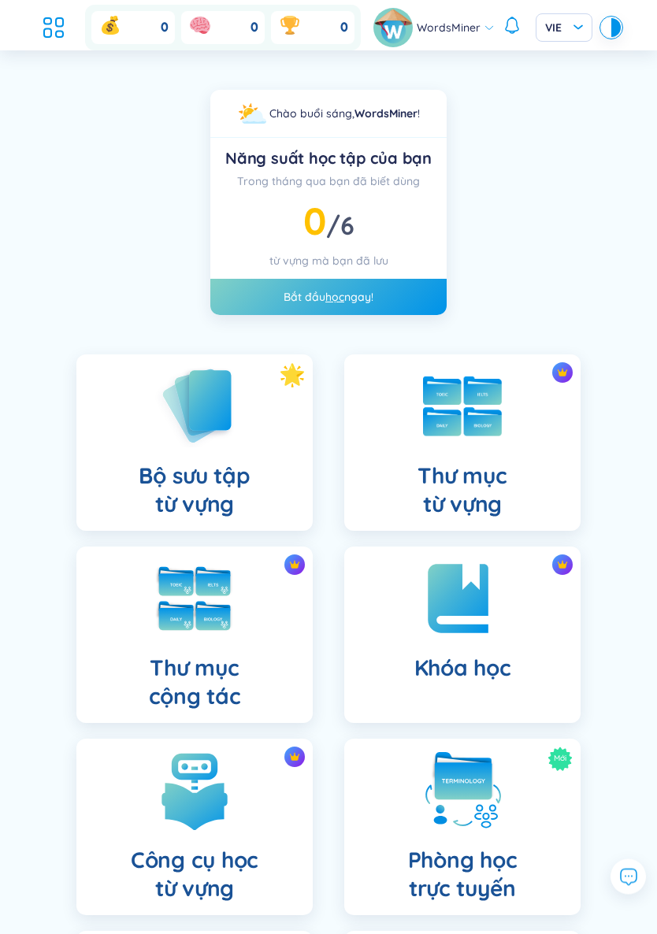
scroll to position [89, 0]
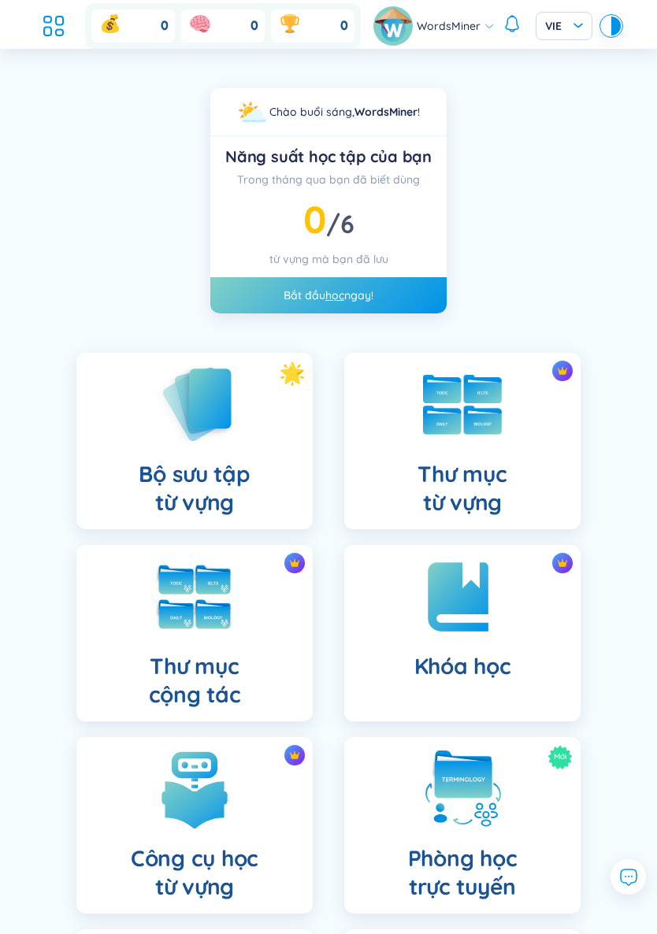
click at [243, 455] on div "Bộ sưu tập từ vựng" at bounding box center [194, 441] width 236 height 176
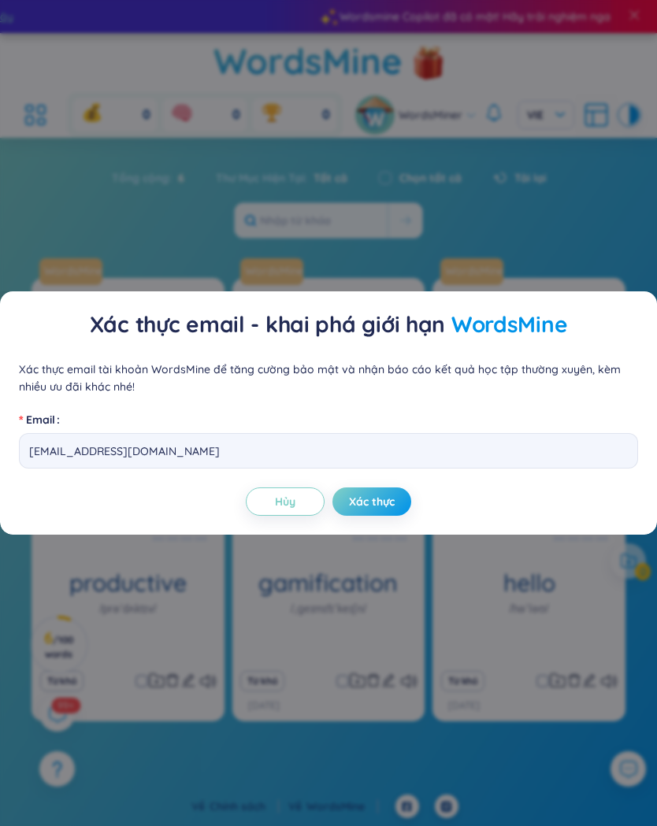
click at [387, 507] on span "Xác thực" at bounding box center [372, 502] width 46 height 16
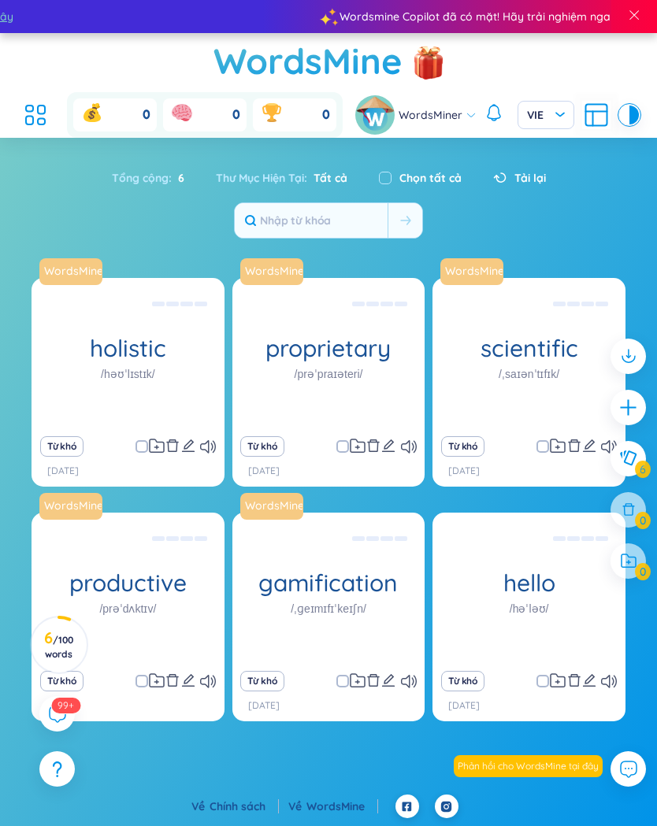
click at [129, 201] on div "Tổng cộng : 6 Thư Mục Hiện Tại : Tất cả Chọn tất cả Tải lại" at bounding box center [328, 200] width 657 height 93
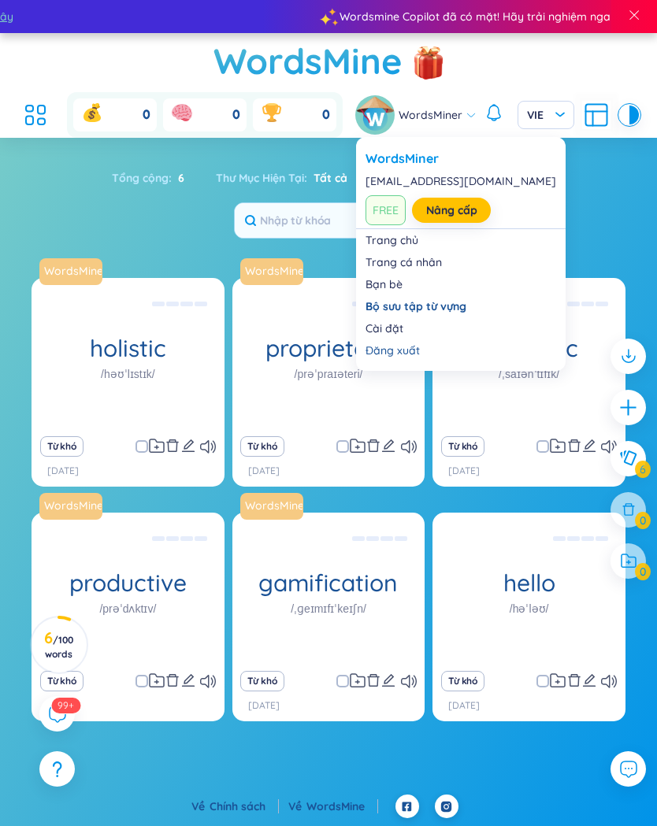
click at [429, 260] on link "Trang cá nhân" at bounding box center [461, 262] width 191 height 16
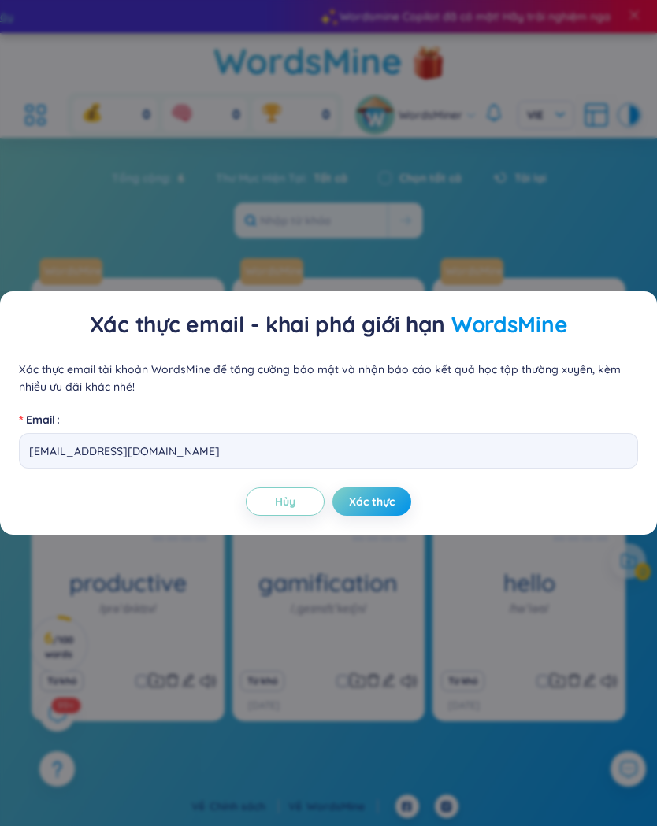
click at [375, 508] on span "Xác thực" at bounding box center [372, 502] width 46 height 16
